Goal: Book appointment/travel/reservation

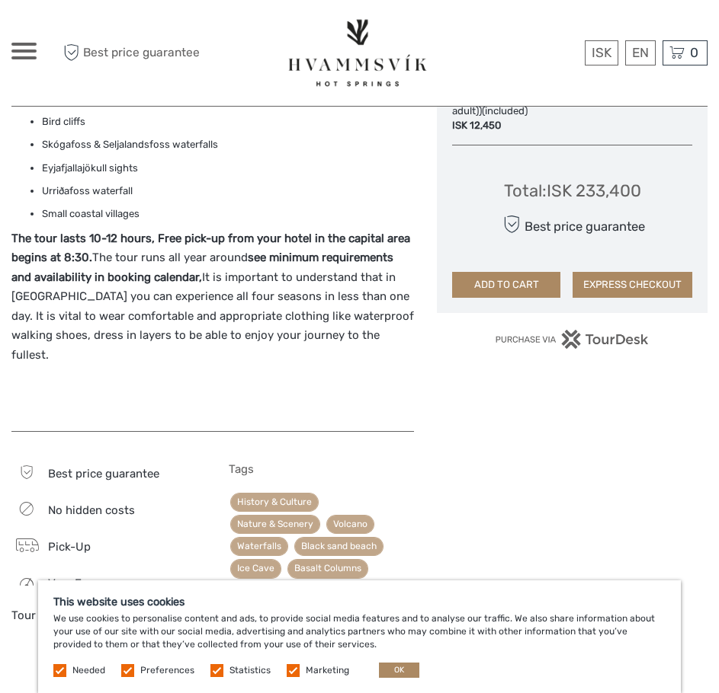
scroll to position [1016, 0]
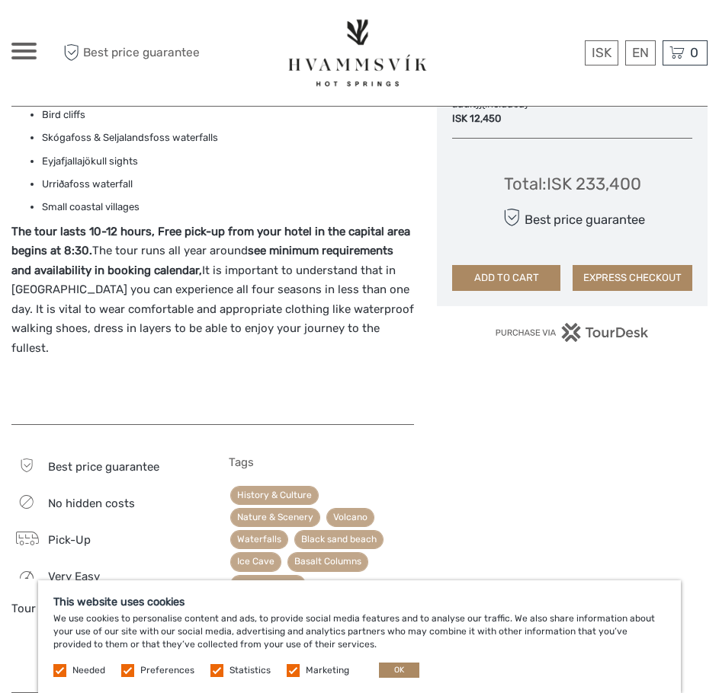
click at [130, 670] on label at bounding box center [127, 670] width 13 height 13
click at [0, 0] on input "checkbox" at bounding box center [0, 0] width 0 height 0
click at [217, 675] on label at bounding box center [216, 670] width 13 height 13
click at [0, 0] on input "checkbox" at bounding box center [0, 0] width 0 height 0
click at [293, 672] on label at bounding box center [293, 670] width 13 height 13
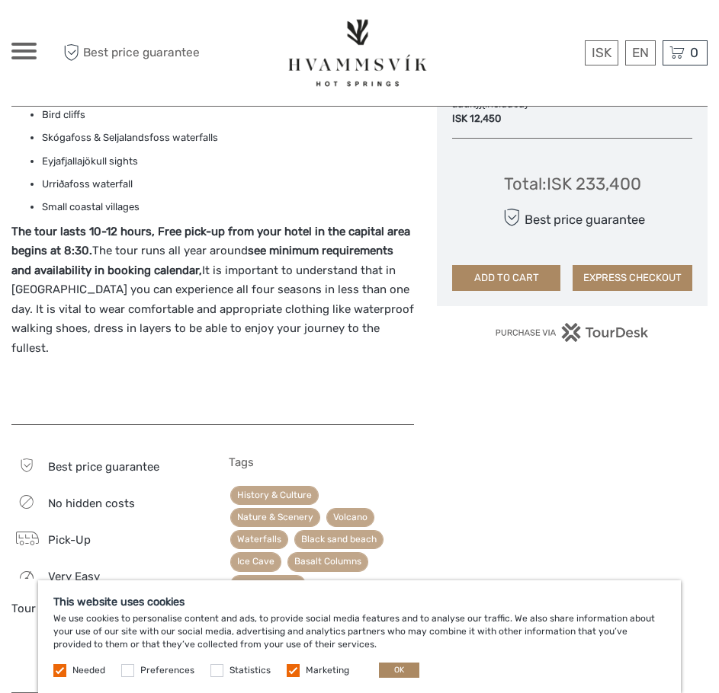
click at [0, 0] on input "checkbox" at bounding box center [0, 0] width 0 height 0
click at [388, 670] on button "OK" at bounding box center [399, 670] width 40 height 15
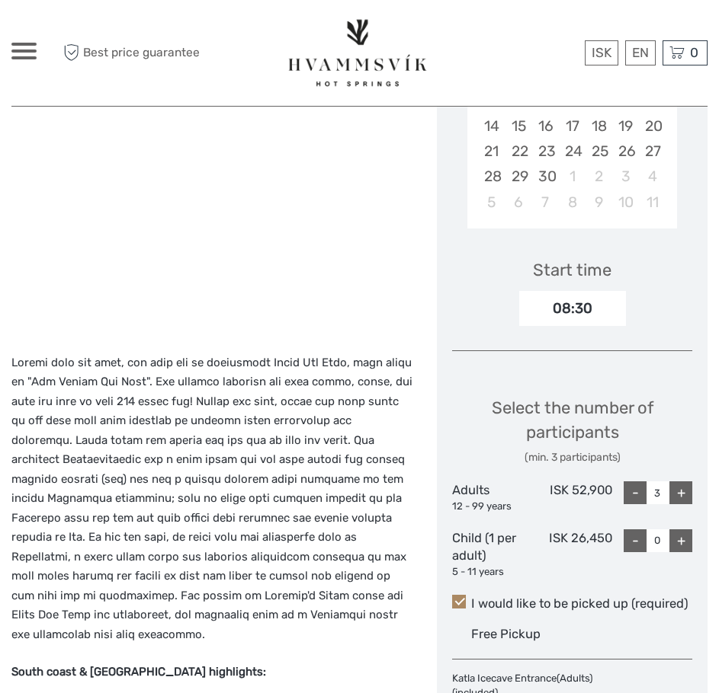
scroll to position [0, 0]
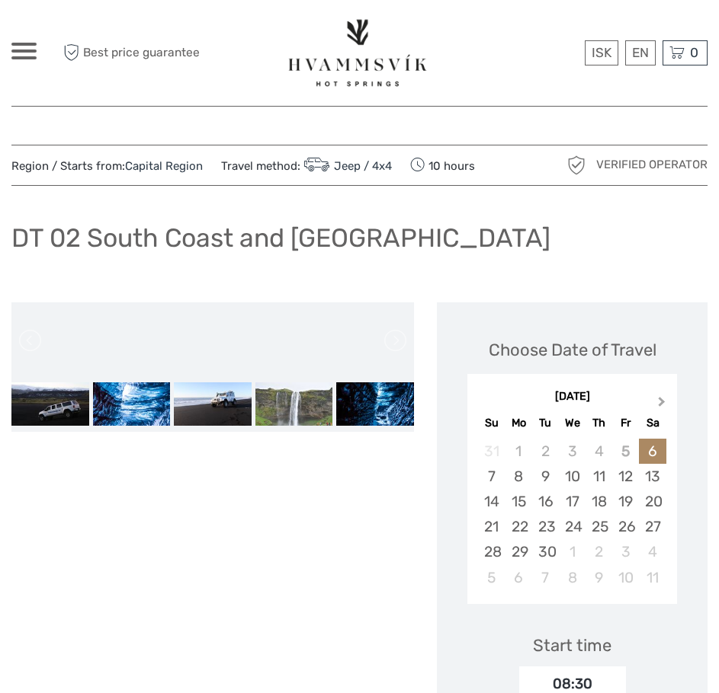
click at [656, 405] on button "Next Month" at bounding box center [663, 405] width 24 height 24
click at [649, 504] on div "15" at bounding box center [652, 501] width 27 height 25
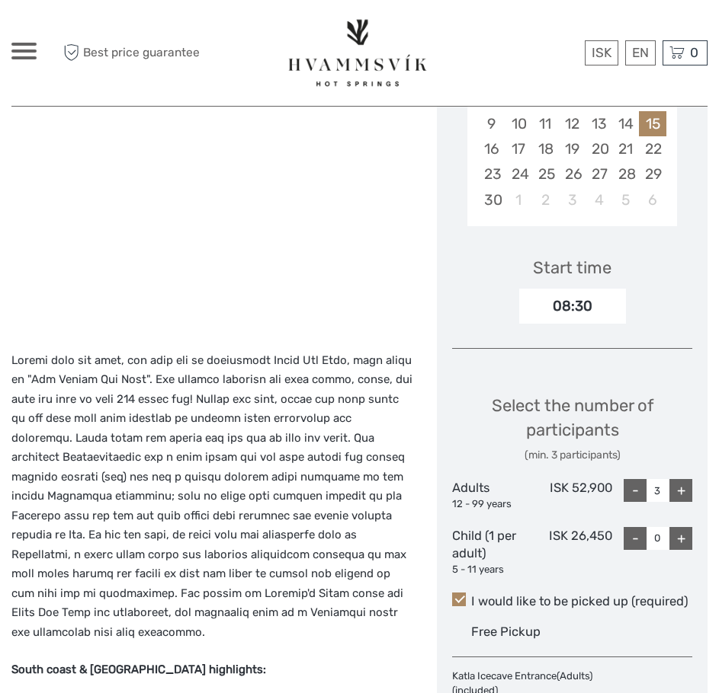
scroll to position [406, 0]
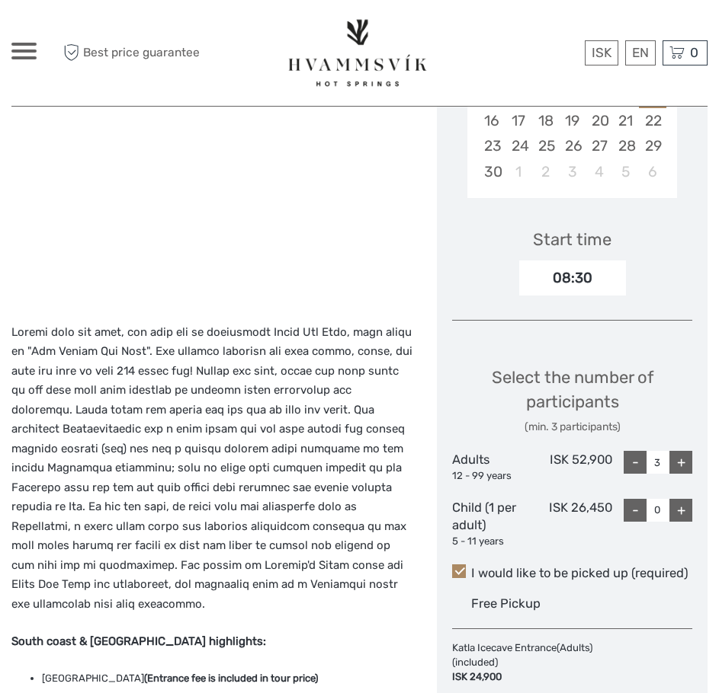
click at [634, 468] on div "-" at bounding box center [634, 462] width 23 height 23
type input "2"
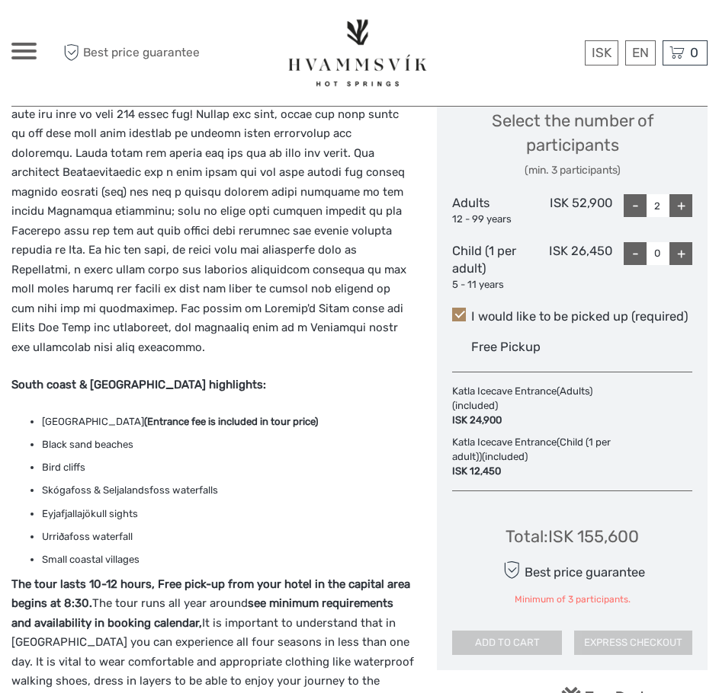
scroll to position [0, 0]
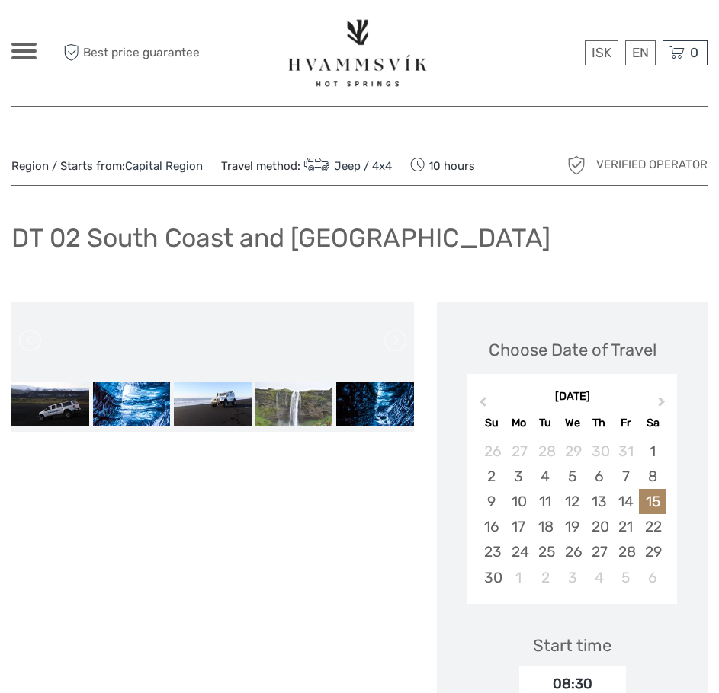
click at [30, 44] on span at bounding box center [23, 44] width 25 height 3
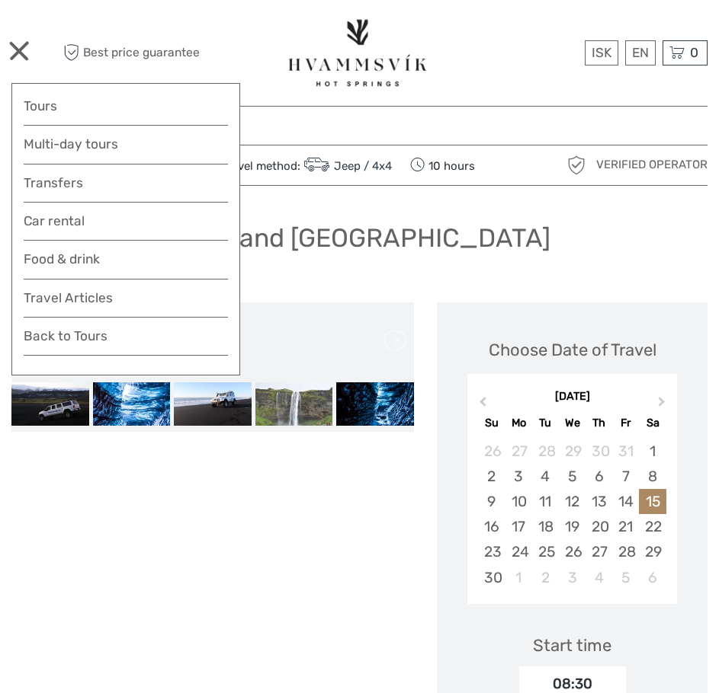
click at [347, 54] on img at bounding box center [358, 52] width 146 height 75
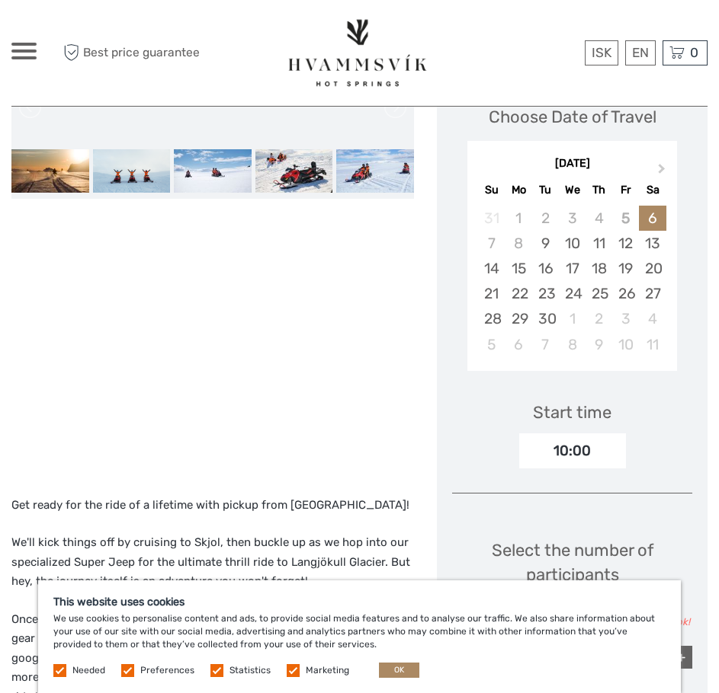
scroll to position [203, 0]
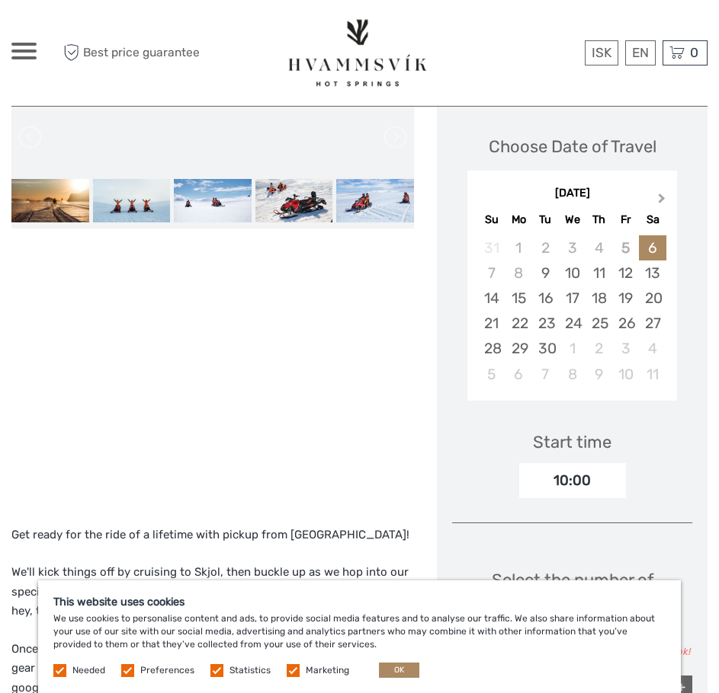
click at [660, 207] on button "Next Month" at bounding box center [663, 202] width 24 height 24
click at [657, 207] on button "Next Month" at bounding box center [663, 202] width 24 height 24
click at [490, 328] on div "16" at bounding box center [491, 323] width 27 height 25
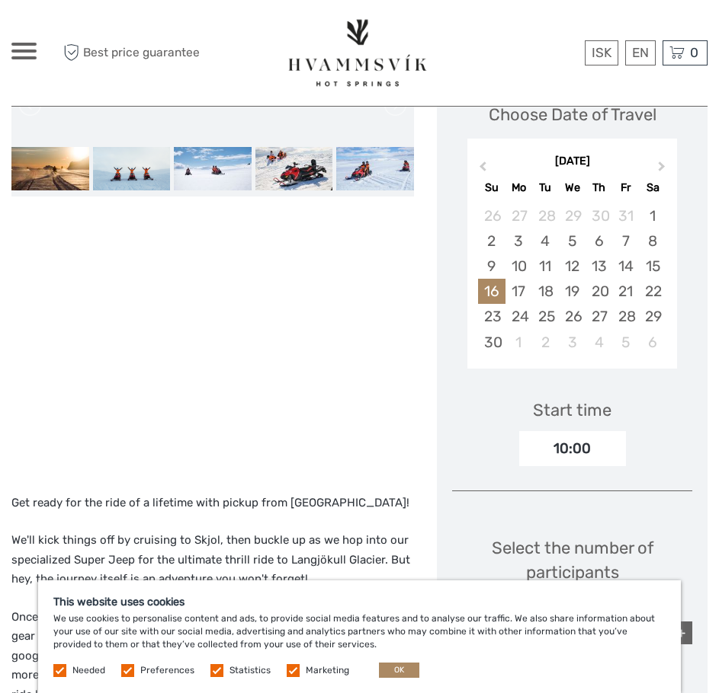
scroll to position [0, 0]
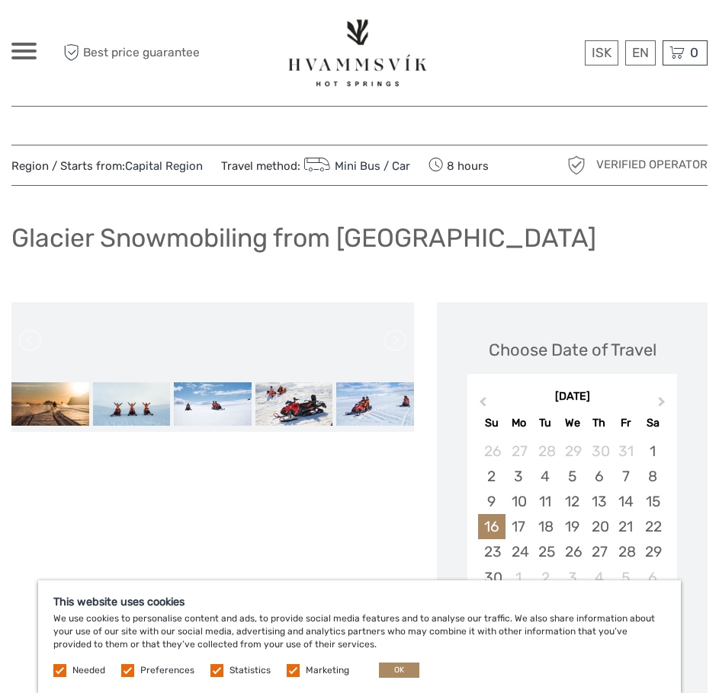
click at [21, 52] on span at bounding box center [23, 51] width 25 height 3
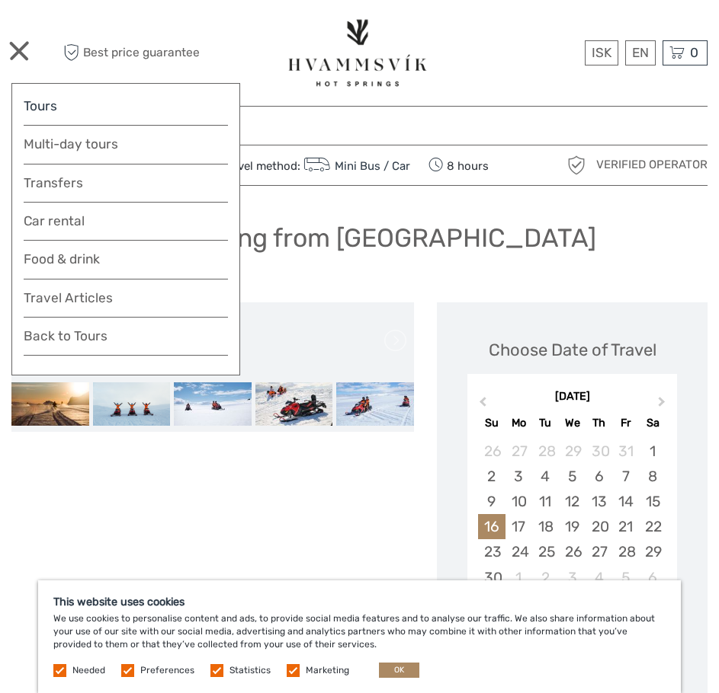
click at [45, 107] on link "Tours" at bounding box center [126, 106] width 204 height 22
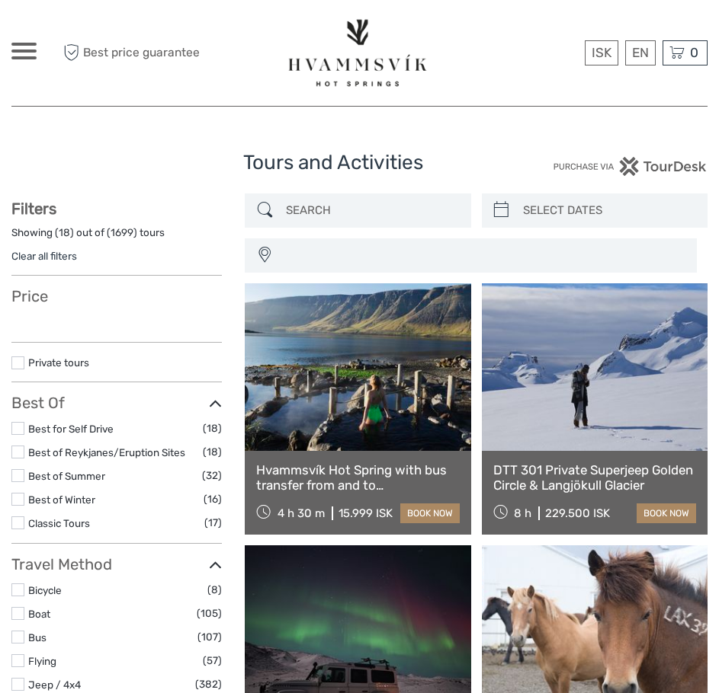
select select
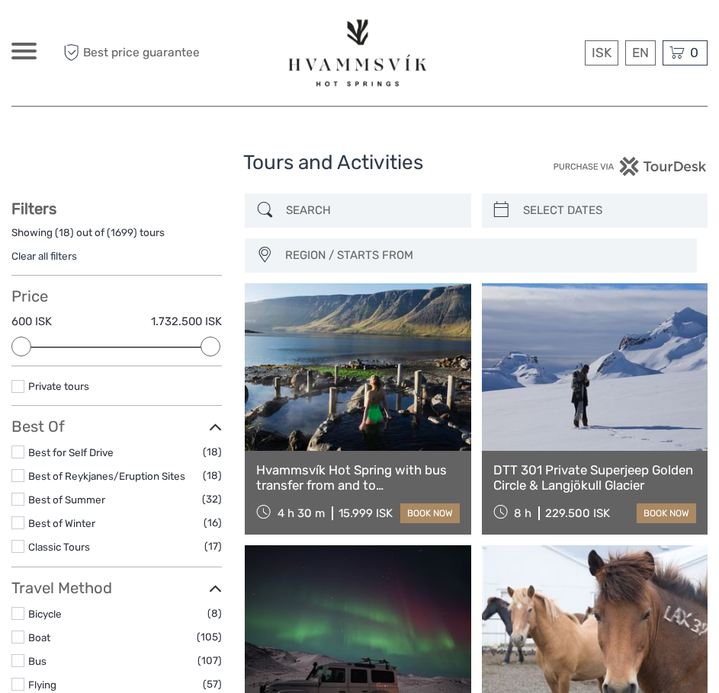
click at [335, 250] on span "REGION / STARTS FROM" at bounding box center [483, 255] width 411 height 25
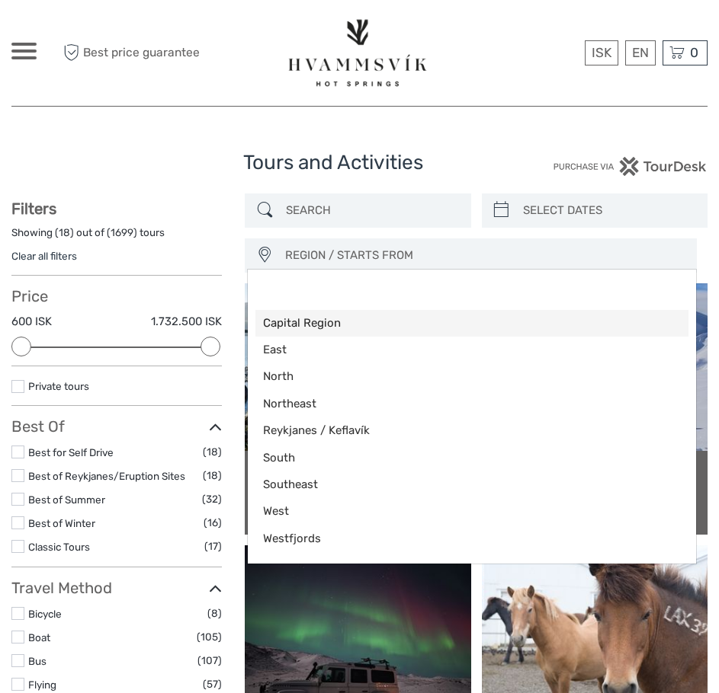
click at [298, 331] on link "Capital Region" at bounding box center [471, 323] width 433 height 27
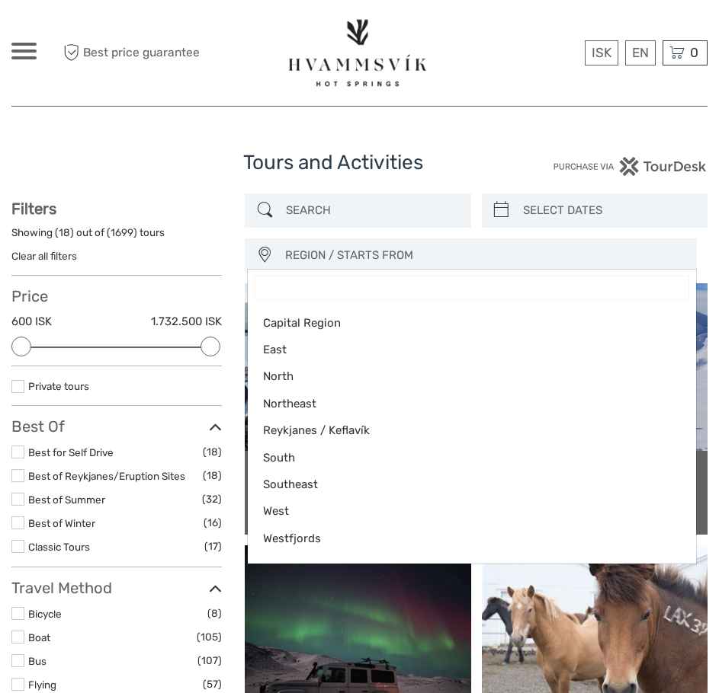
select select "Capital Region"
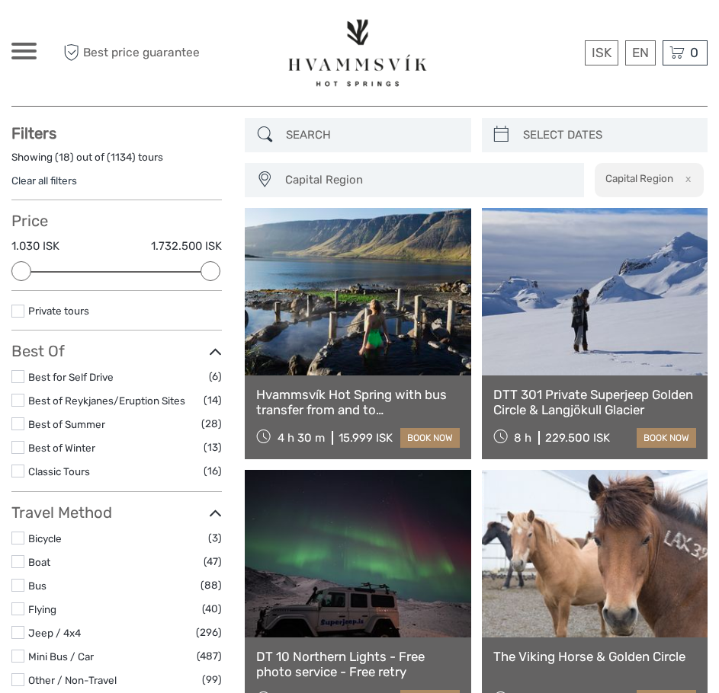
scroll to position [87, 0]
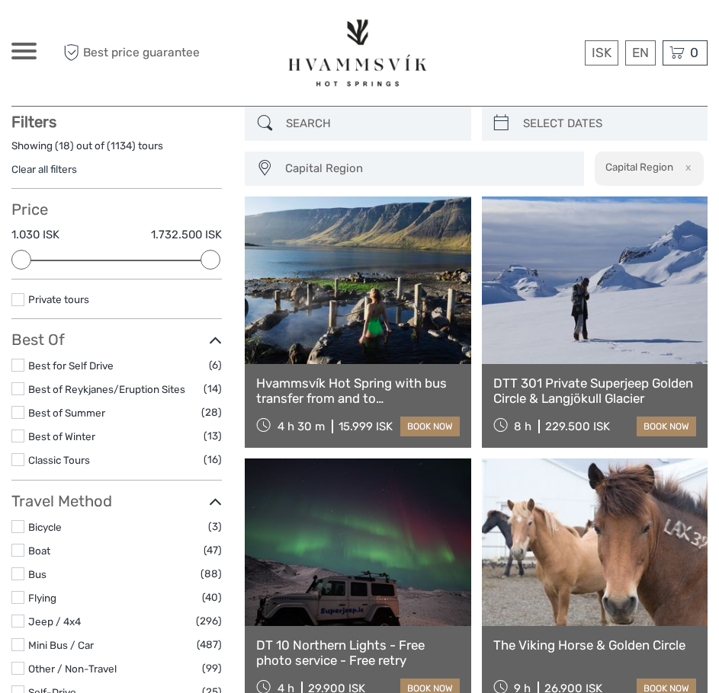
click at [384, 131] on input "search" at bounding box center [371, 123] width 183 height 27
click at [502, 126] on icon at bounding box center [501, 123] width 16 height 24
type input "05/09/2025"
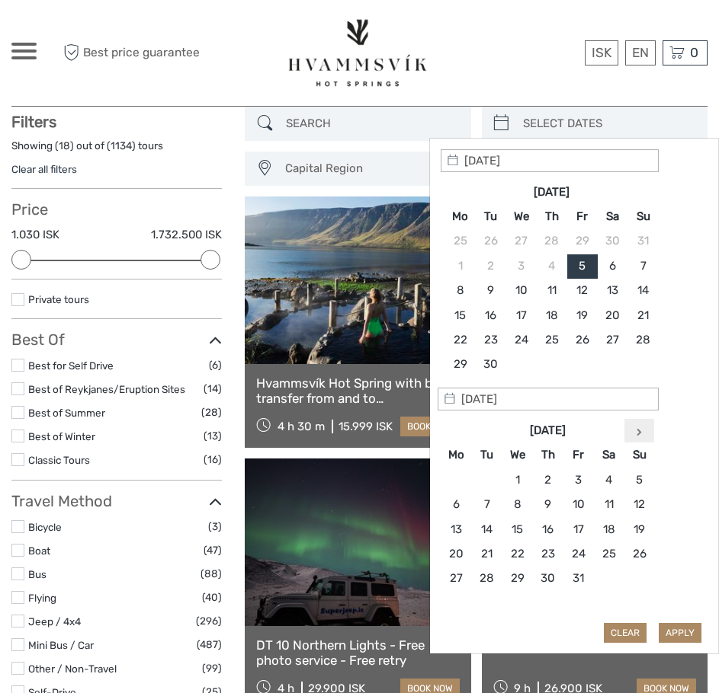
click at [636, 428] on icon at bounding box center [638, 432] width 5 height 8
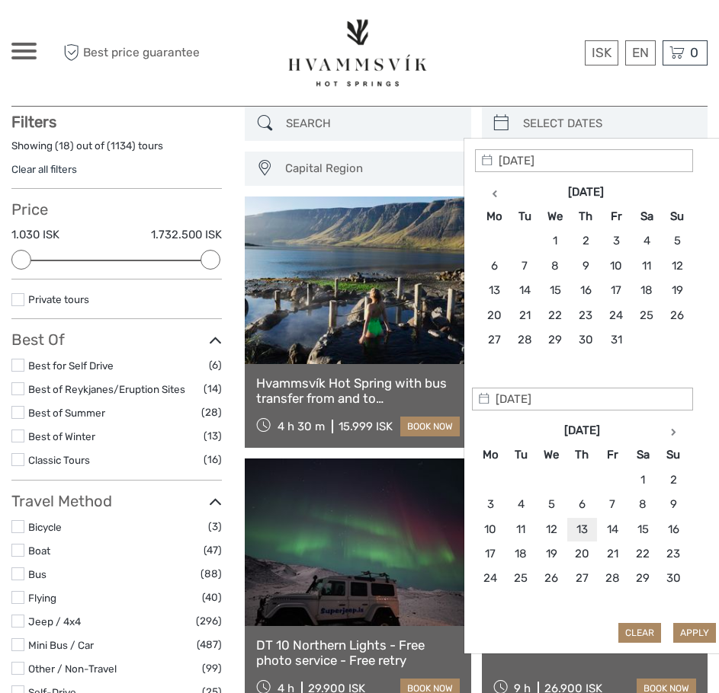
type input "13/11/2025"
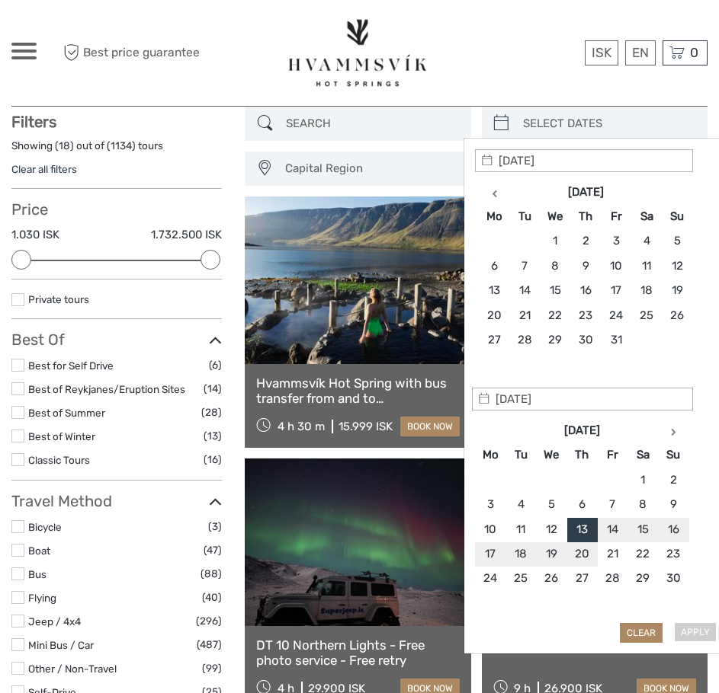
type input "18/11/2025"
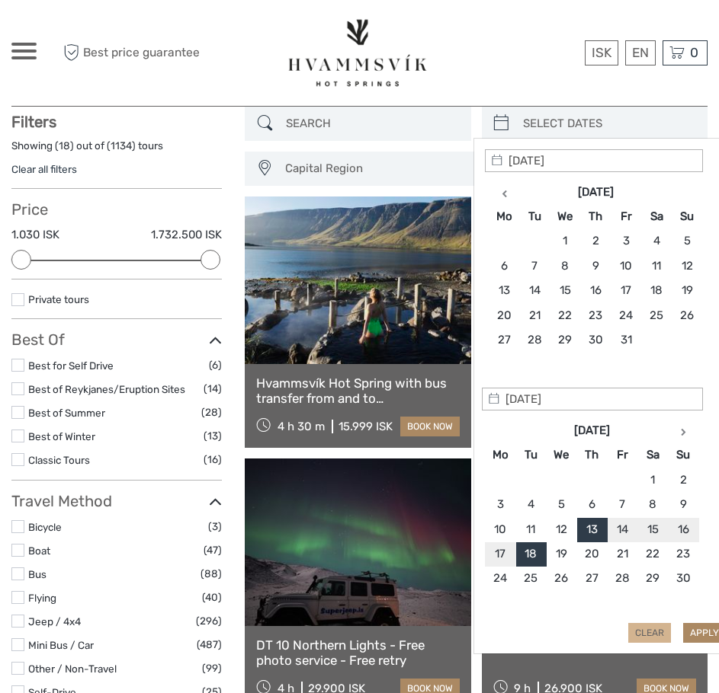
click at [639, 626] on button "Clear" at bounding box center [649, 633] width 43 height 20
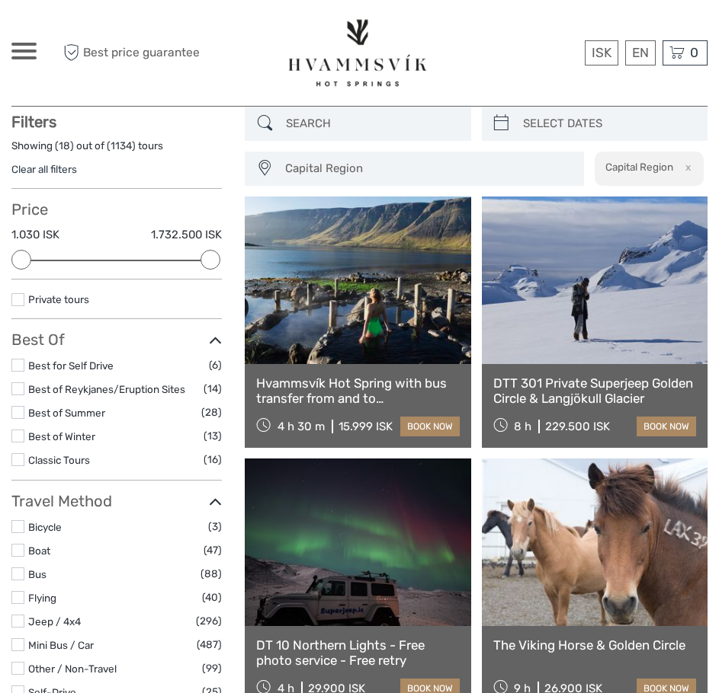
scroll to position [0, 0]
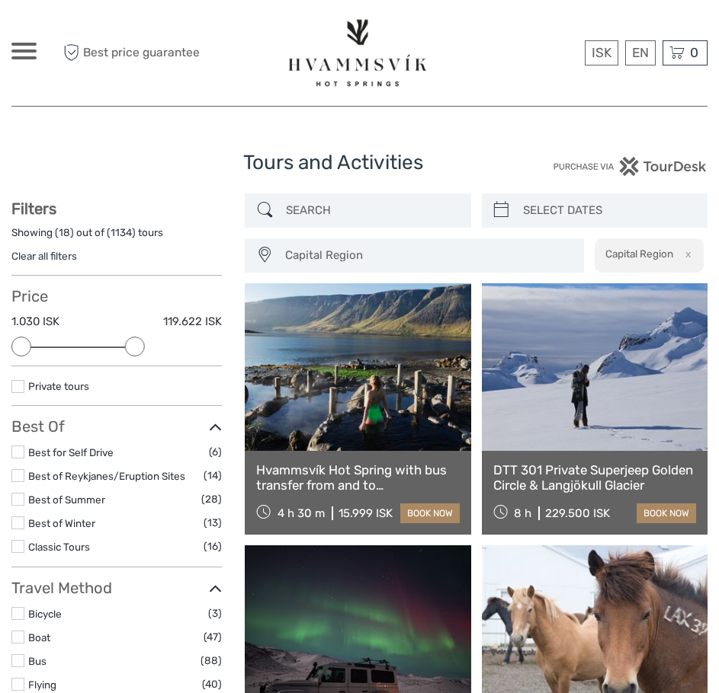
drag, startPoint x: 210, startPoint y: 348, endPoint x: 125, endPoint y: 342, distance: 84.8
click at [125, 342] on div at bounding box center [135, 347] width 20 height 20
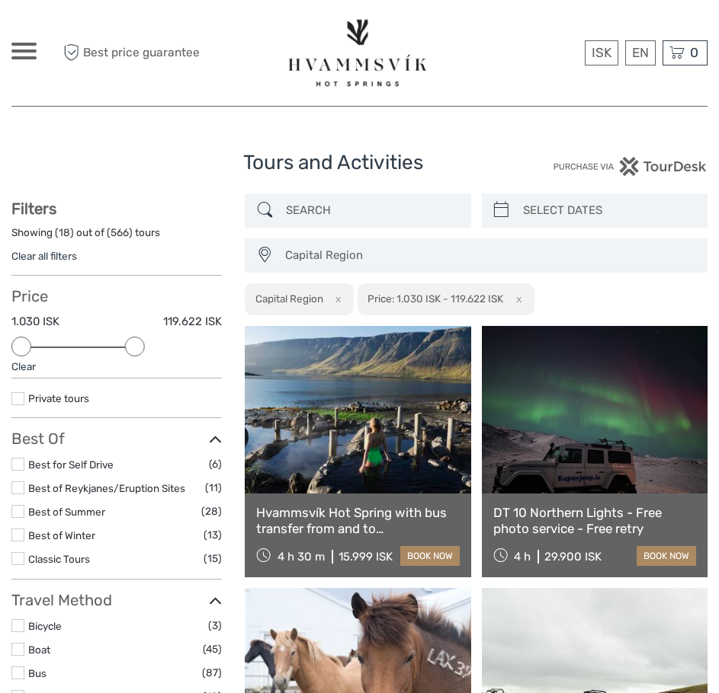
type input "05/09/2025"
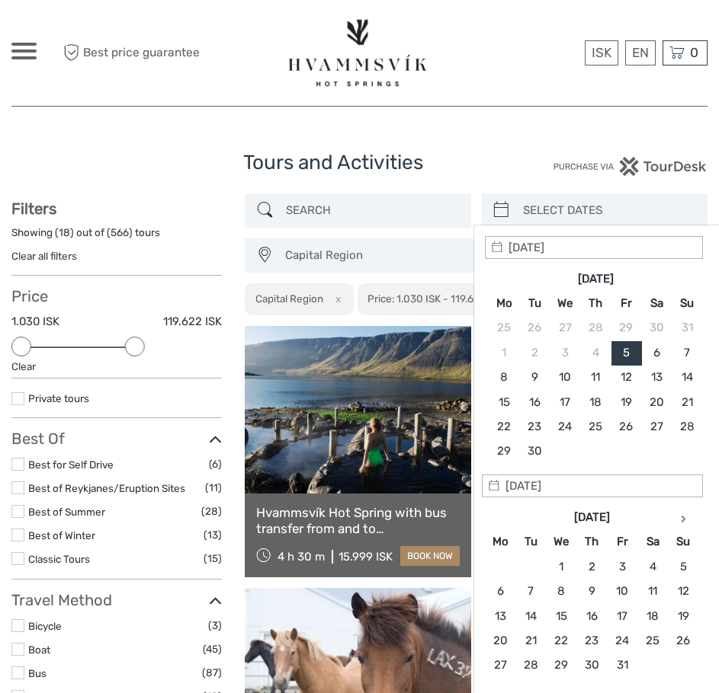
click at [562, 210] on input "search" at bounding box center [608, 210] width 183 height 27
click at [677, 519] on th at bounding box center [683, 517] width 30 height 24
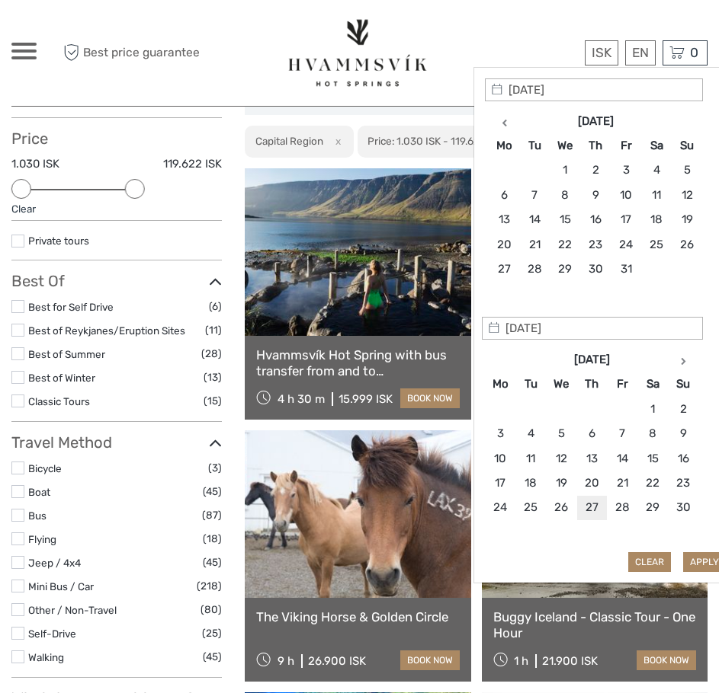
scroll to position [203, 0]
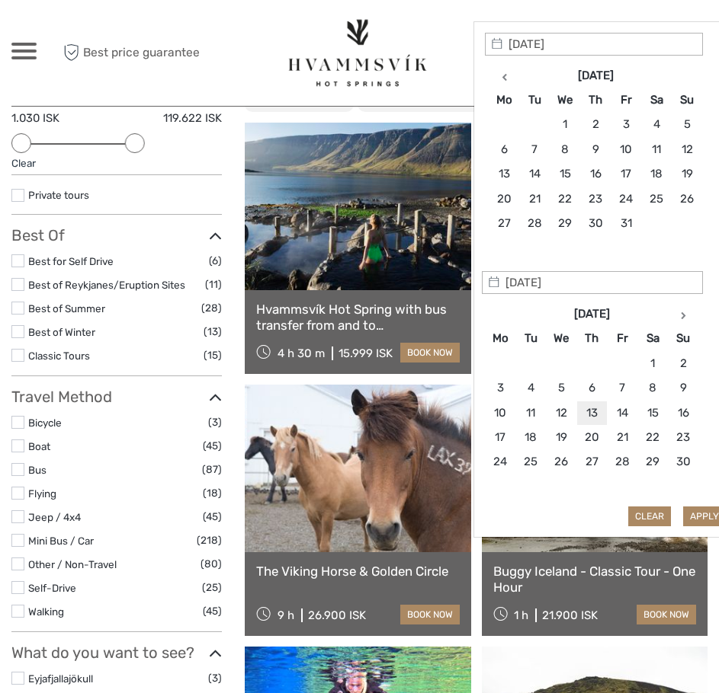
type input "13/11/2025"
type input "18/11/2025"
type input "13/11/2025"
click at [692, 518] on button "Apply" at bounding box center [704, 517] width 43 height 20
type input "13/11/2025 - 18/11/2025"
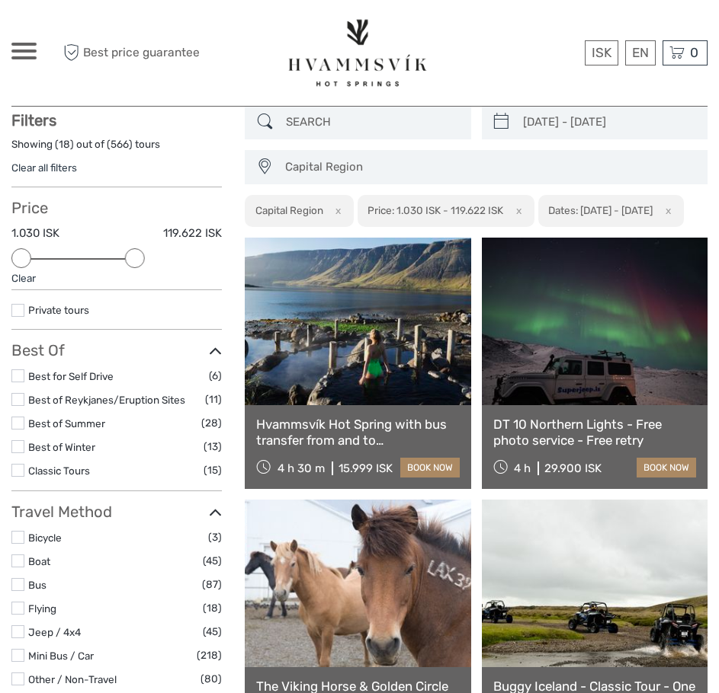
scroll to position [87, 0]
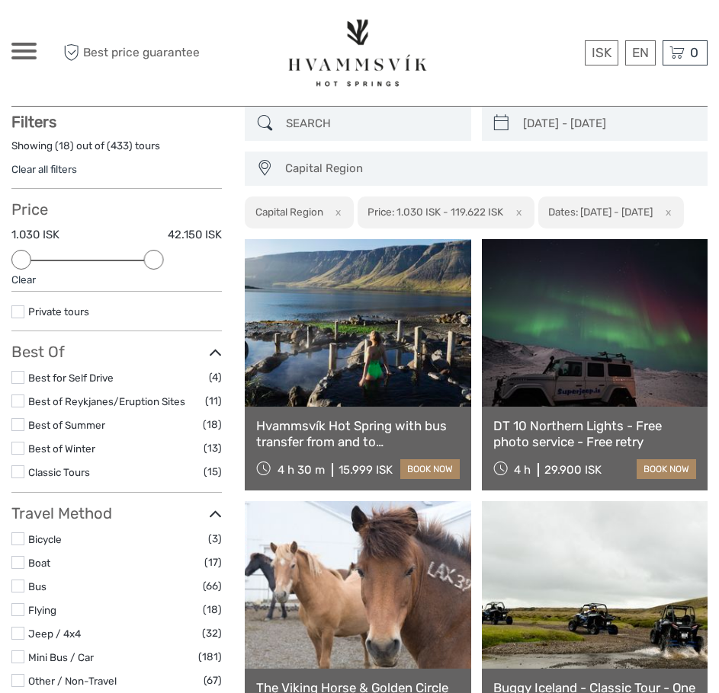
drag, startPoint x: 669, startPoint y: 259, endPoint x: 476, endPoint y: 258, distance: 192.8
click at [164, 258] on div at bounding box center [154, 260] width 20 height 20
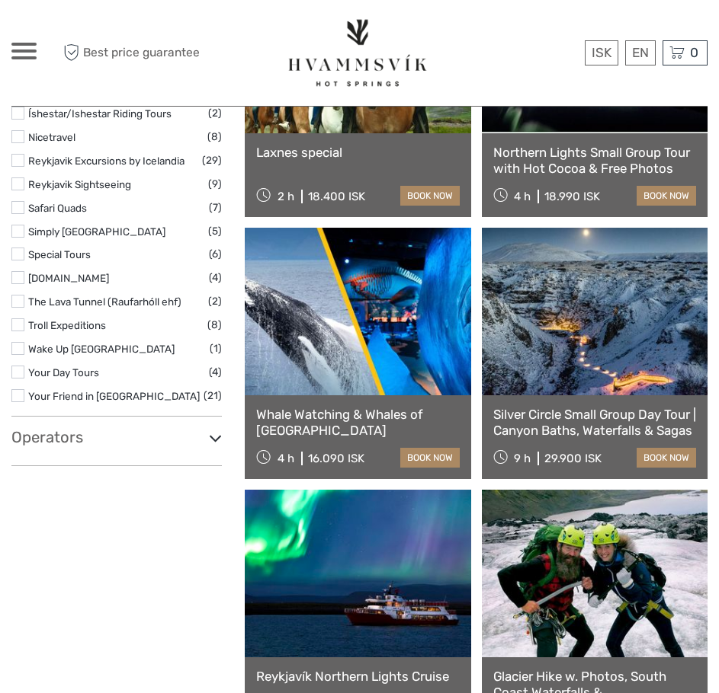
scroll to position [2032, 0]
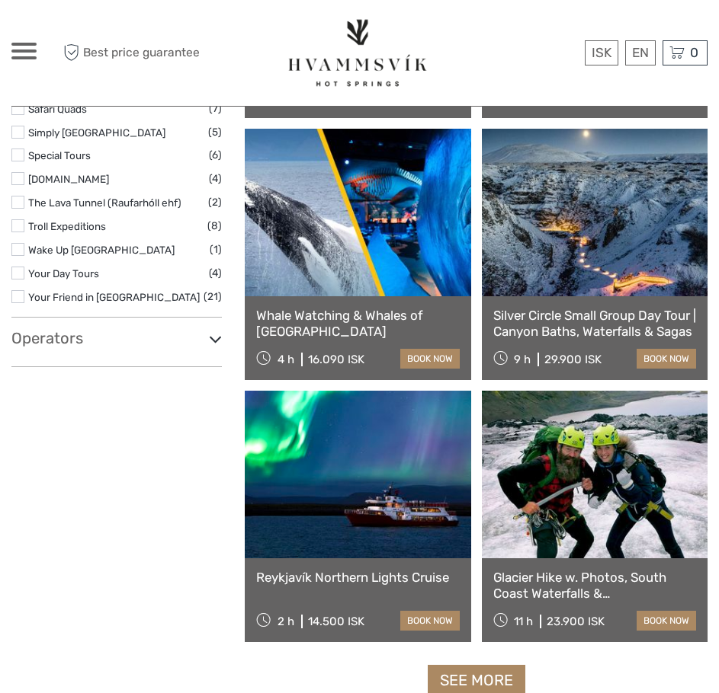
click at [19, 219] on label at bounding box center [17, 225] width 13 height 13
click at [0, 0] on input "checkbox" at bounding box center [0, 0] width 0 height 0
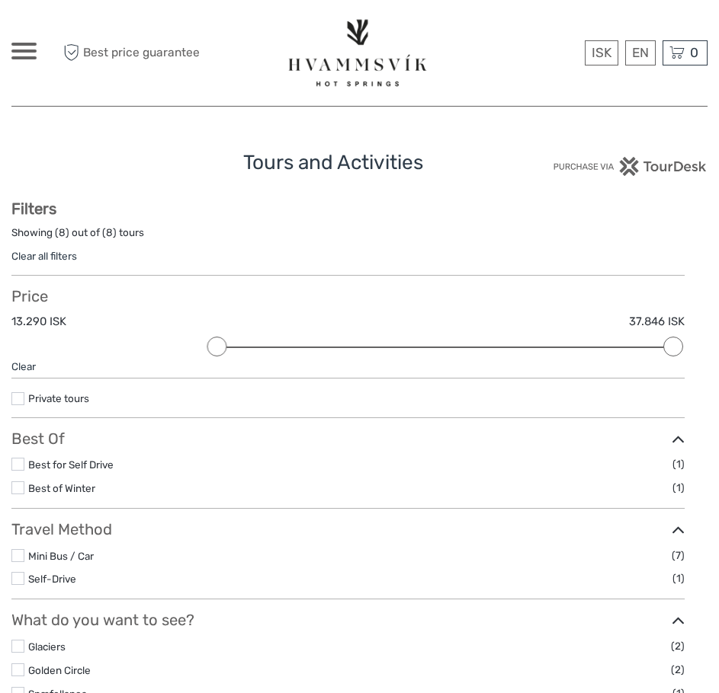
click at [307, 86] on img at bounding box center [358, 52] width 146 height 75
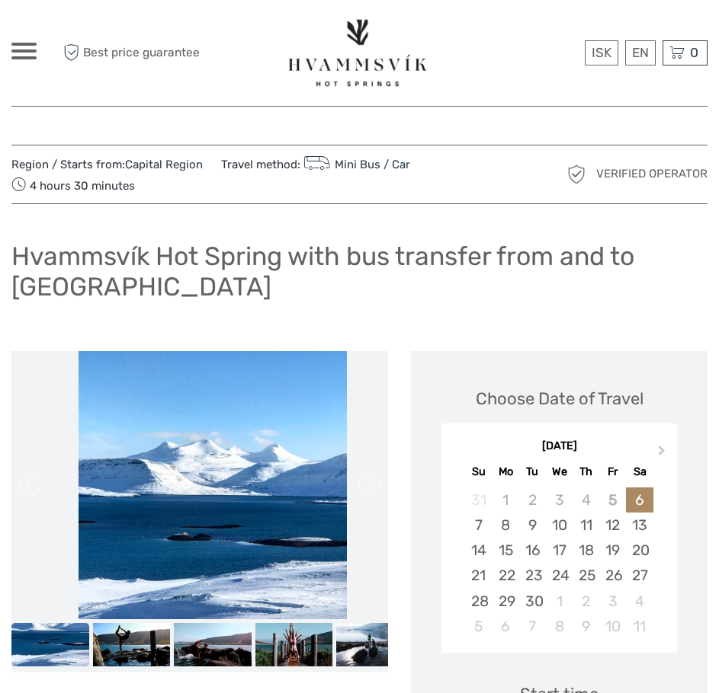
click at [24, 46] on div at bounding box center [23, 51] width 25 height 17
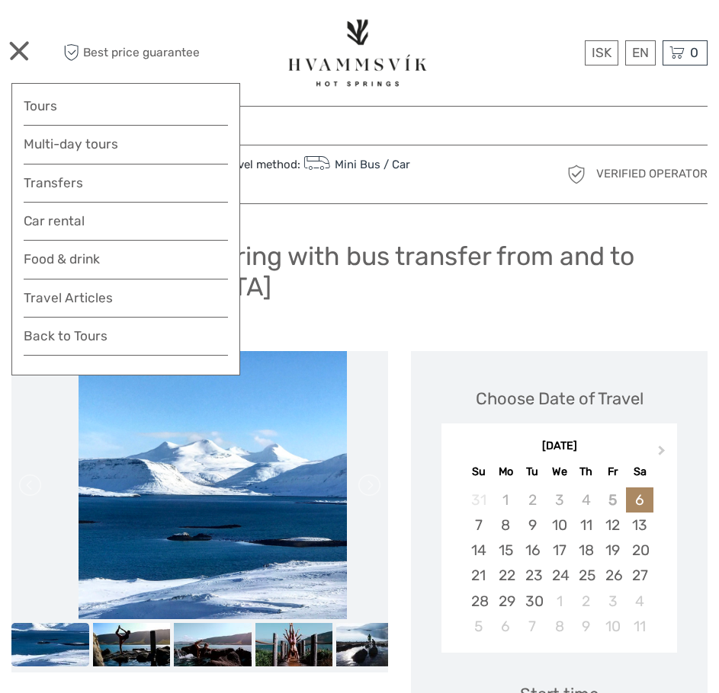
click at [346, 64] on img at bounding box center [358, 52] width 146 height 75
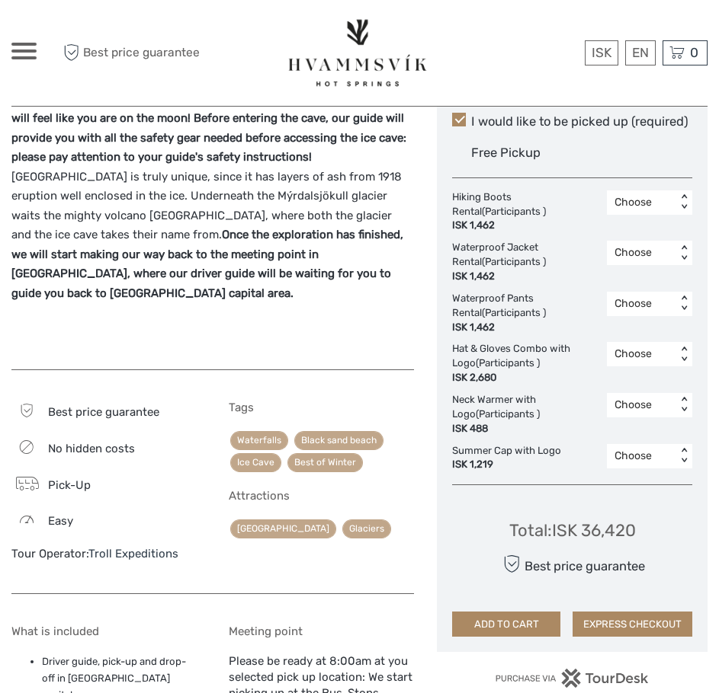
scroll to position [610, 0]
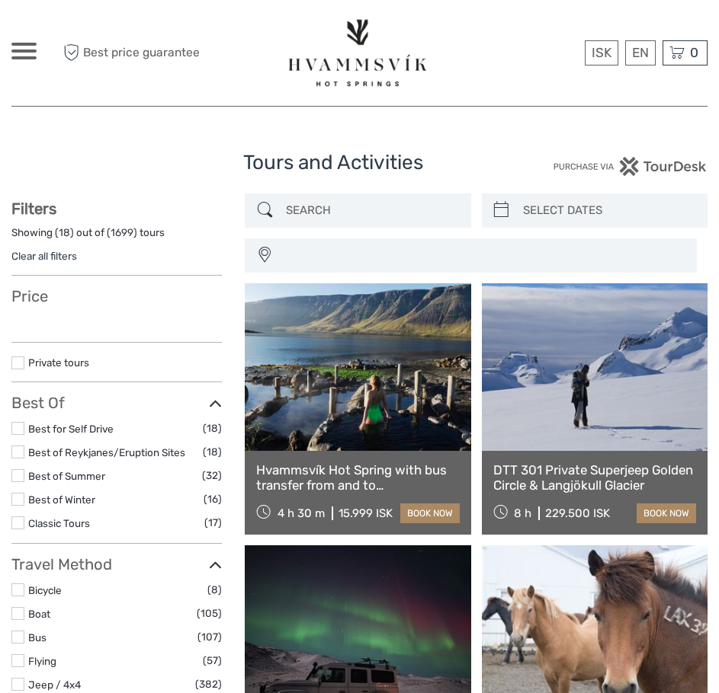
select select
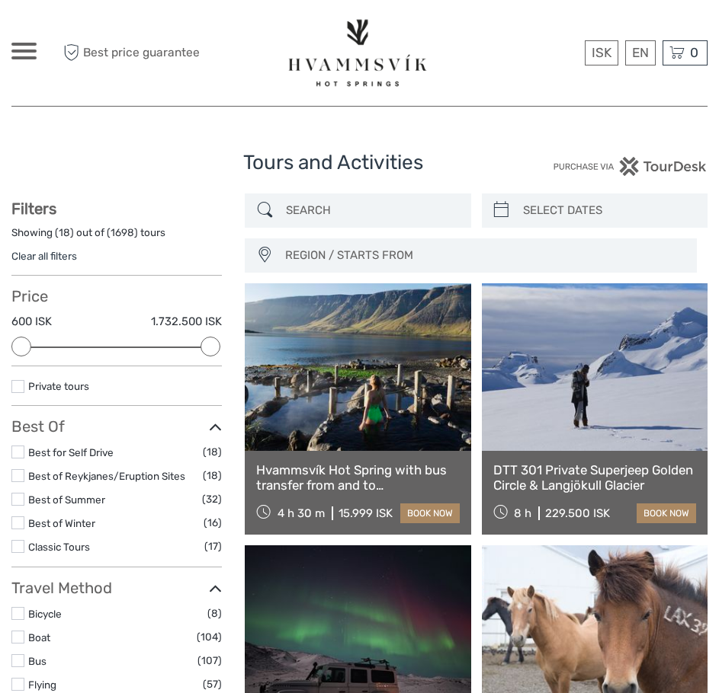
click at [363, 79] on img at bounding box center [358, 52] width 146 height 75
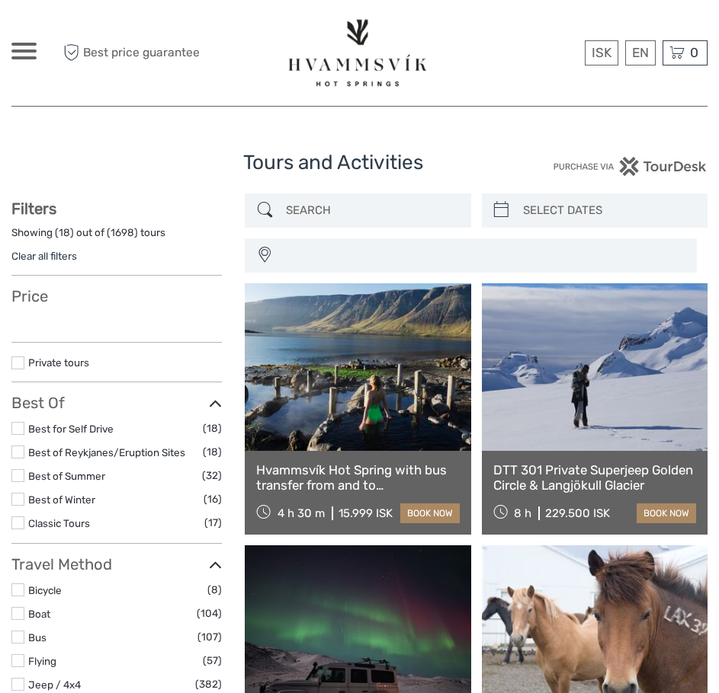
select select
